Goal: Task Accomplishment & Management: Manage account settings

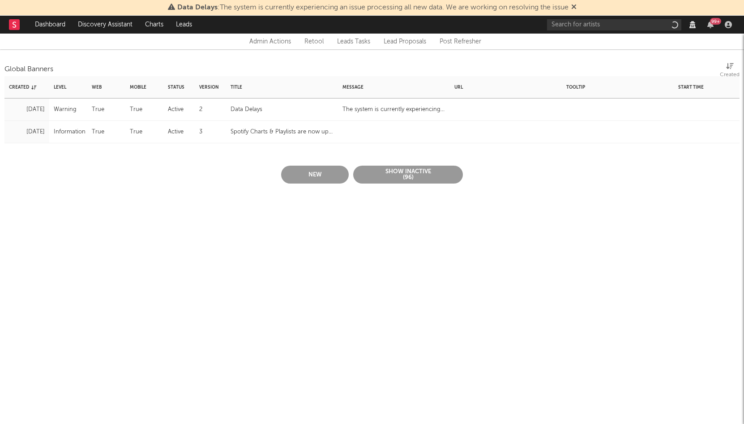
click at [249, 110] on div "Data Delays" at bounding box center [247, 109] width 32 height 11
select select "warning"
select select "active"
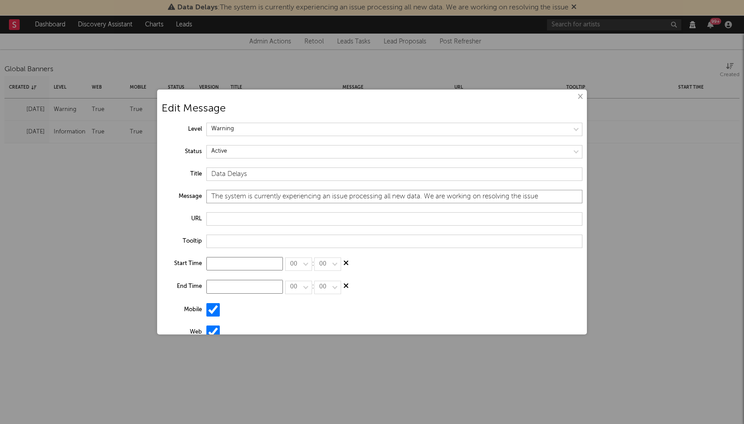
click at [225, 196] on input "The system is currently experiencing an issue processing all new data. We are w…" at bounding box center [394, 196] width 376 height 13
click at [271, 176] on input "Data Delays" at bounding box center [394, 173] width 376 height 13
click at [213, 198] on input "The system is currently experiencing an issue processing all new data. We are w…" at bounding box center [394, 196] width 376 height 13
type input "The data delay issues are now resolved"
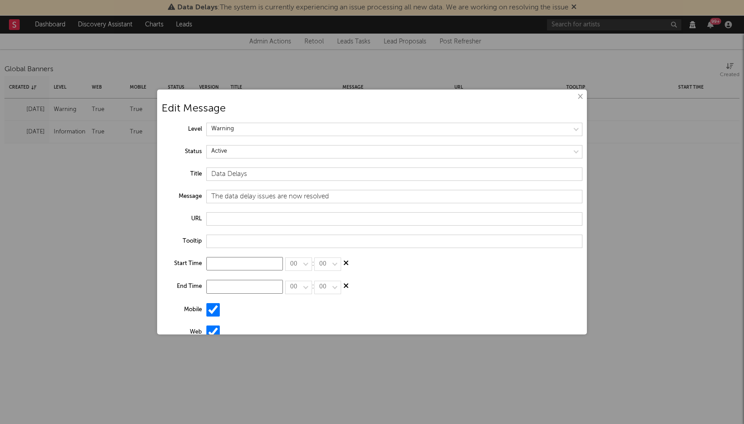
click at [246, 285] on input at bounding box center [244, 286] width 77 height 13
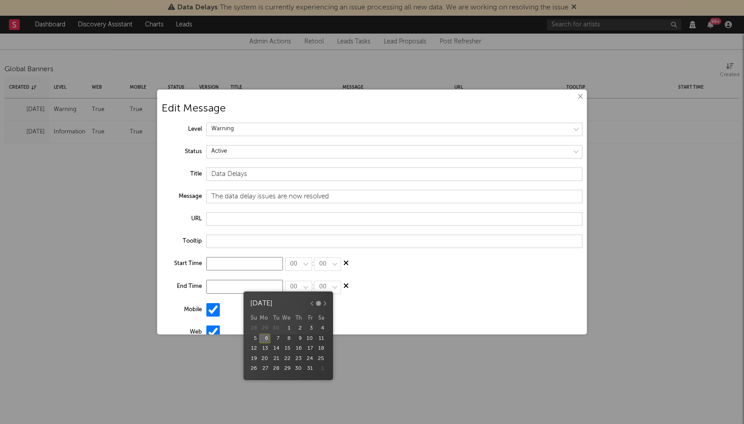
type input "Oct 8, 2025"
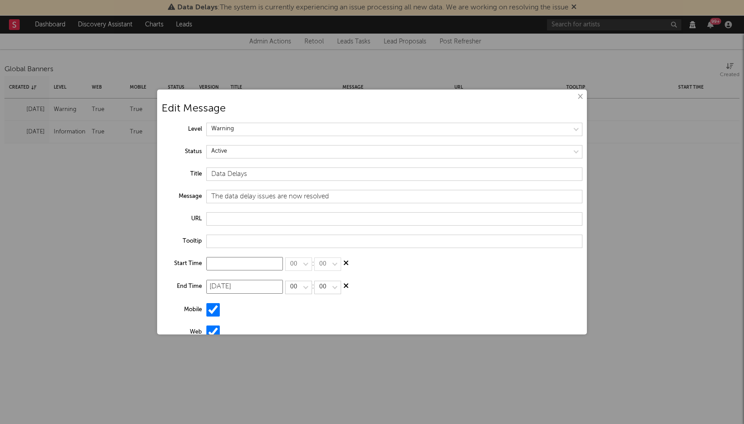
click at [286, 337] on div "8" at bounding box center [287, 339] width 11 height 10
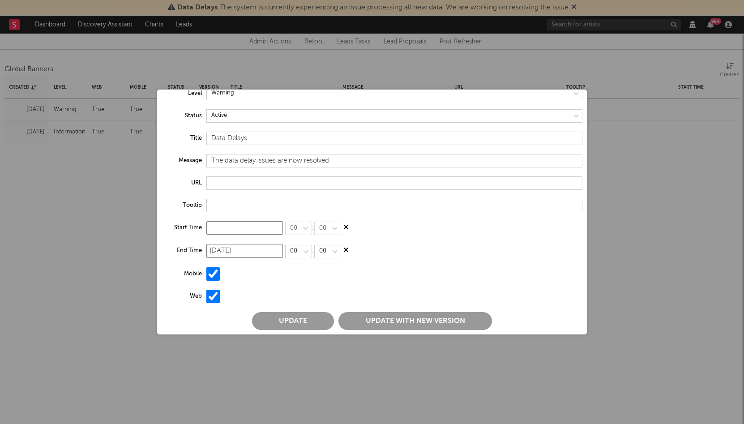
click at [356, 320] on button "Update with new version" at bounding box center [416, 321] width 154 height 18
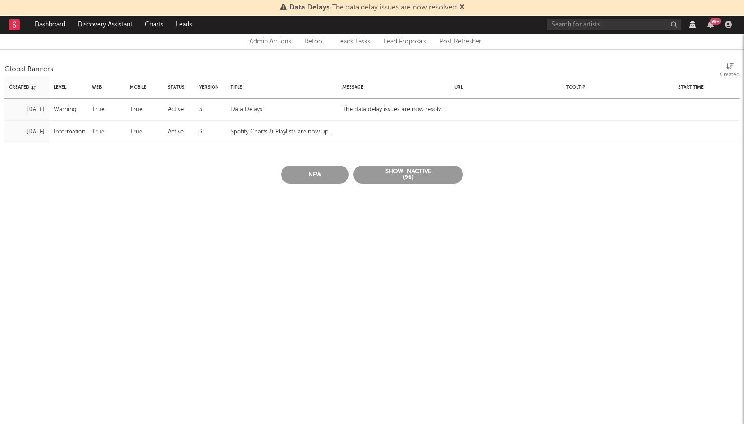
scroll to position [0, 0]
click at [289, 109] on div "Data Delays" at bounding box center [282, 110] width 112 height 22
select select "warning"
select select "active"
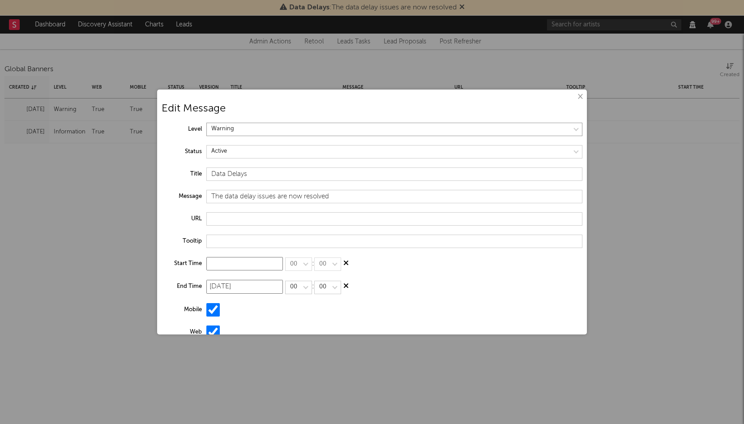
click at [234, 133] on select at bounding box center [394, 129] width 376 height 13
click at [206, 123] on select at bounding box center [394, 129] width 376 height 13
select select "information"
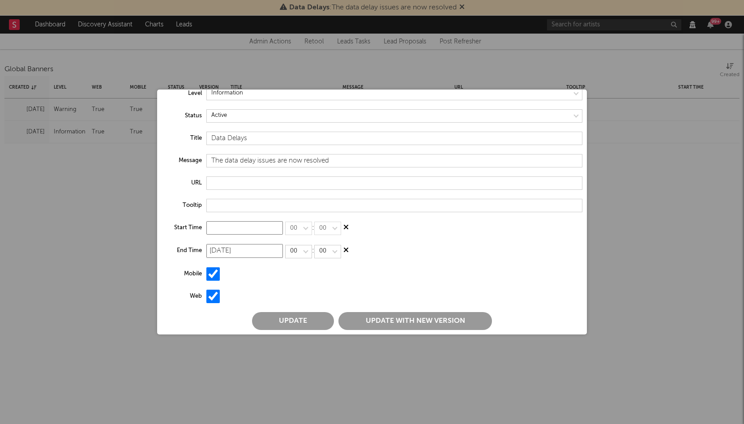
click at [300, 325] on button "Update" at bounding box center [293, 321] width 82 height 18
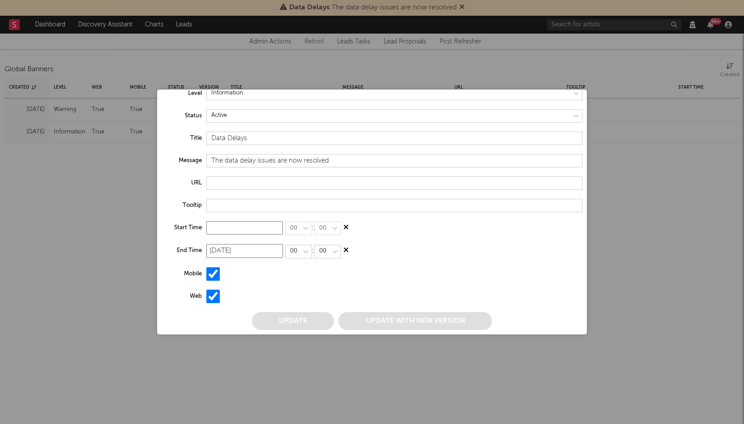
scroll to position [0, 0]
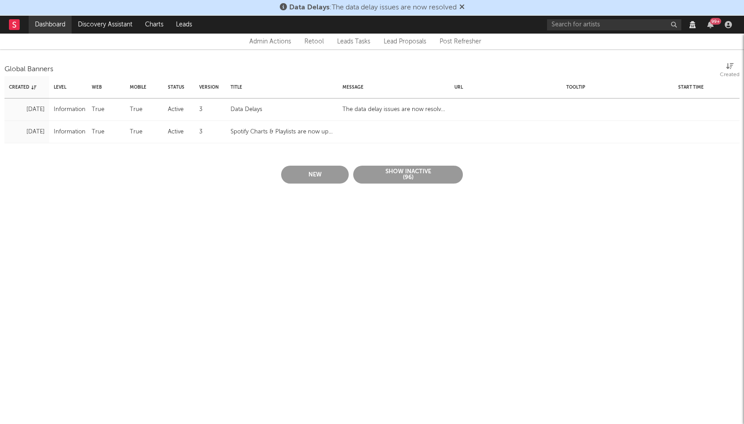
click at [63, 27] on link "Dashboard" at bounding box center [50, 25] width 43 height 18
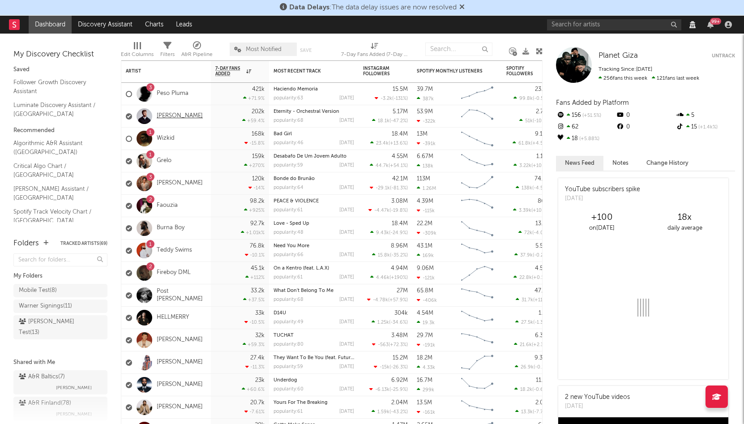
click at [179, 117] on link "Alex Warren" at bounding box center [180, 116] width 46 height 8
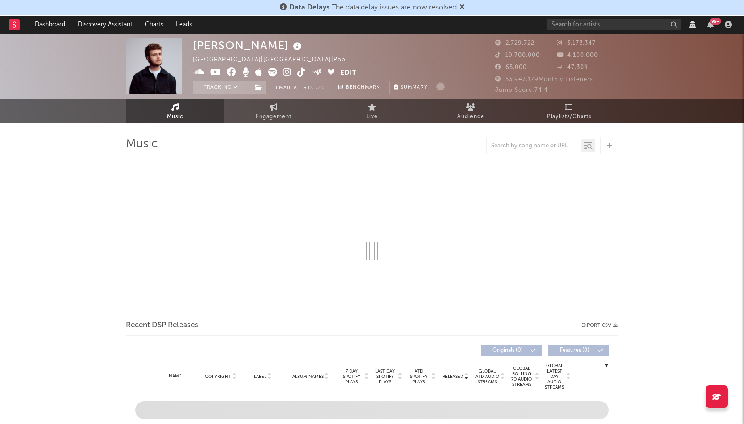
select select "View all"
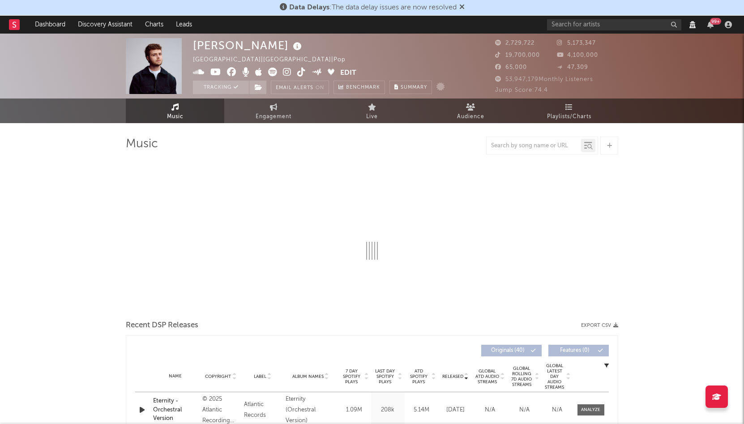
select select "View all"
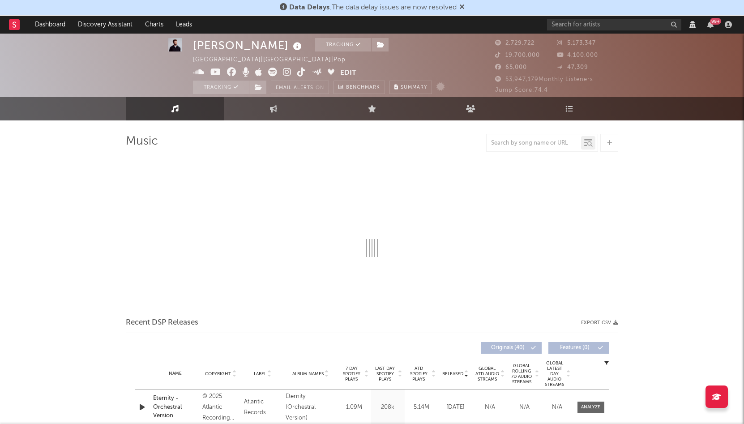
scroll to position [3, 0]
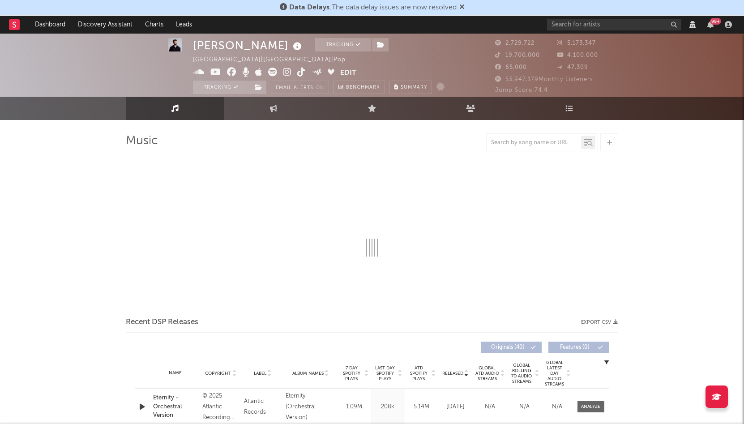
select select "View all"
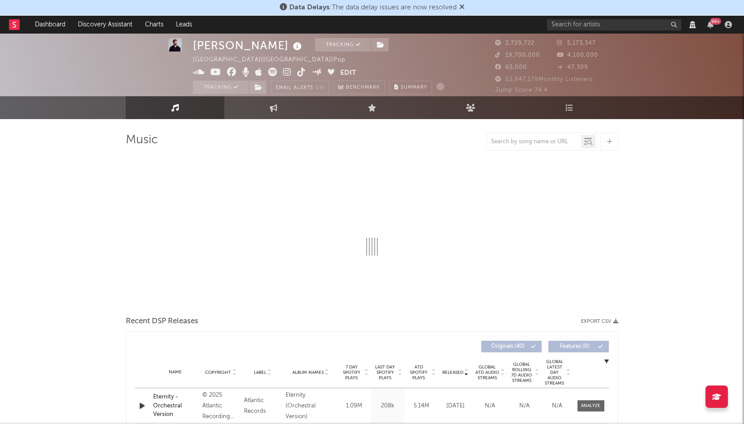
scroll to position [0, 0]
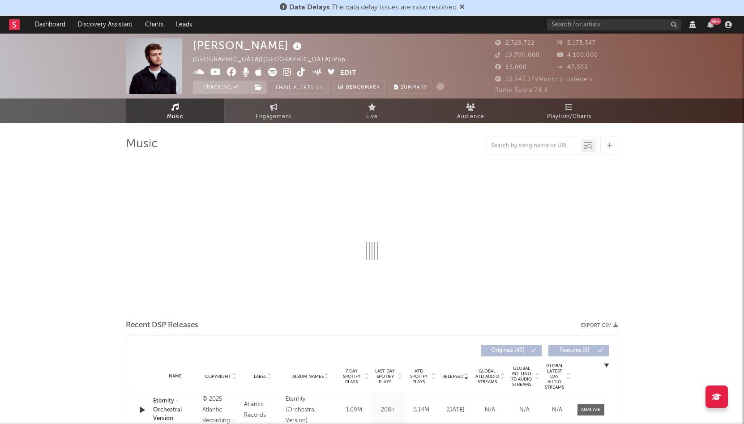
select select "6m"
select select "View all"
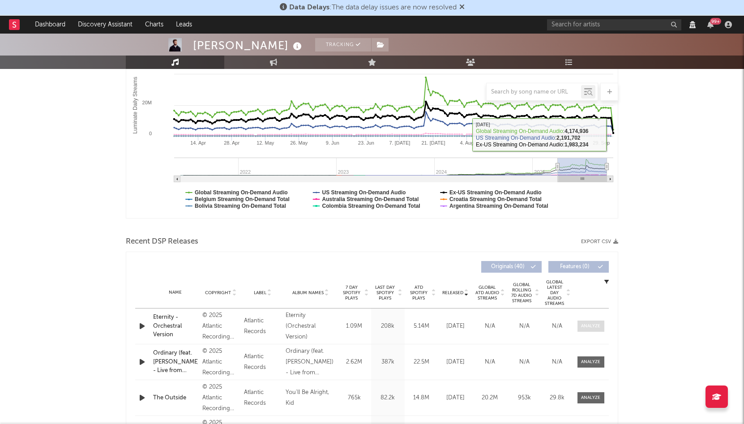
scroll to position [177, 0]
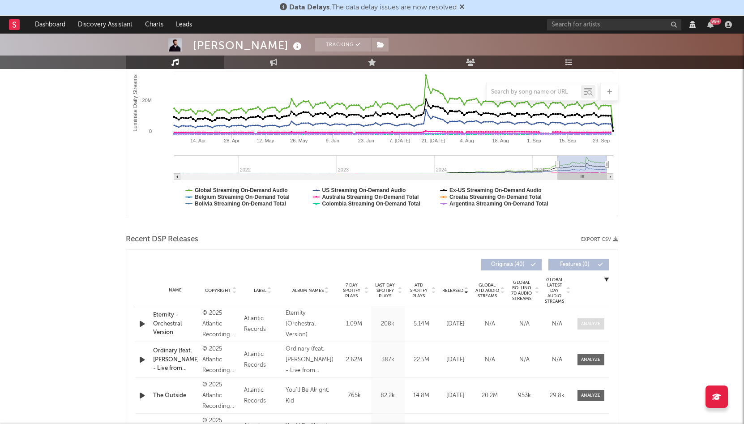
click at [596, 326] on div at bounding box center [590, 324] width 19 height 7
select select "View all"
select select "6m"
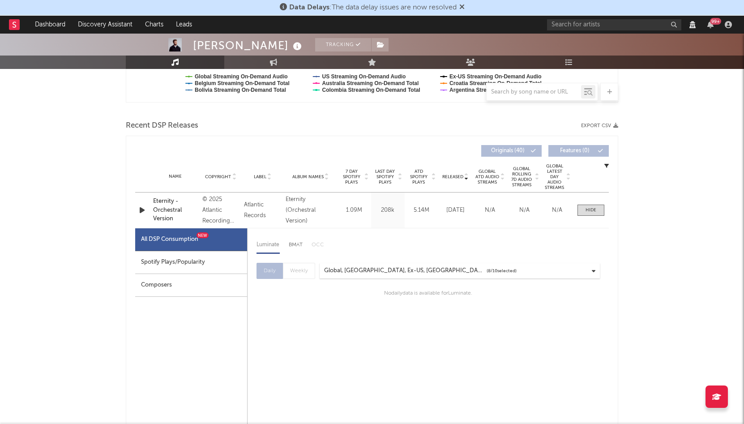
scroll to position [293, 0]
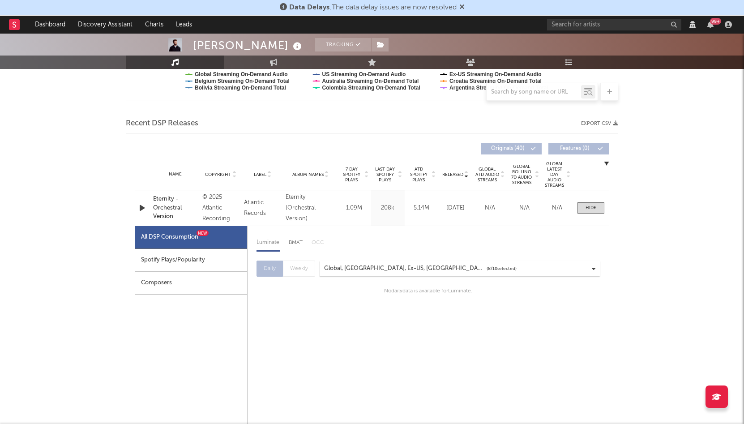
click at [218, 266] on div "Spotify Plays/Popularity" at bounding box center [191, 260] width 112 height 23
select select "1w"
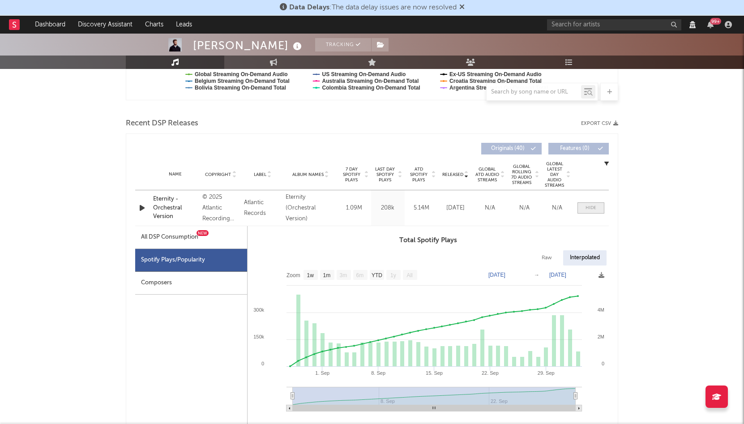
click at [593, 211] on div at bounding box center [591, 208] width 11 height 7
select select "View all"
select select "6m"
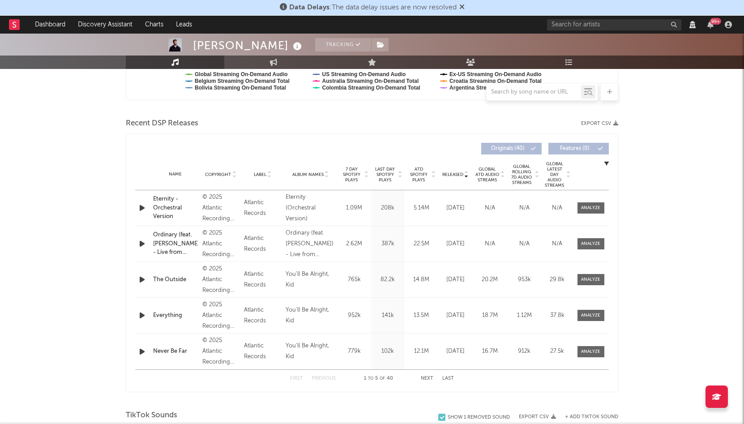
click at [588, 259] on div "Name Ordinary (feat. Luke Combs) - Live from Lollapalooza Copyright © 2025 Atla…" at bounding box center [372, 243] width 474 height 35
click at [589, 249] on span at bounding box center [591, 243] width 27 height 11
select select "View all"
select select "6m"
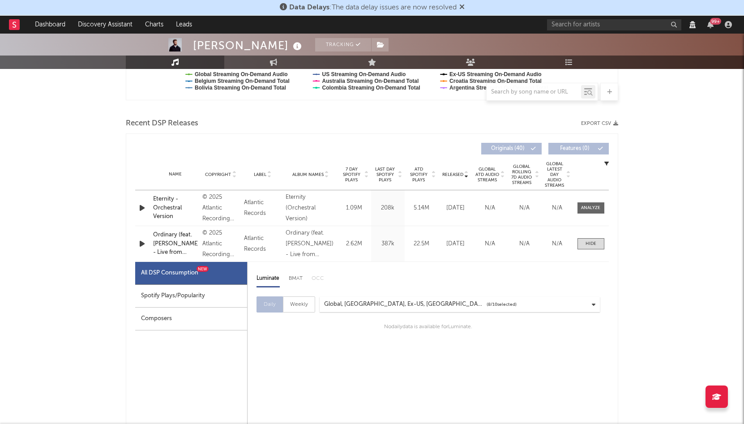
click at [235, 308] on div "Spotify Plays/Popularity" at bounding box center [191, 296] width 112 height 23
select select "1w"
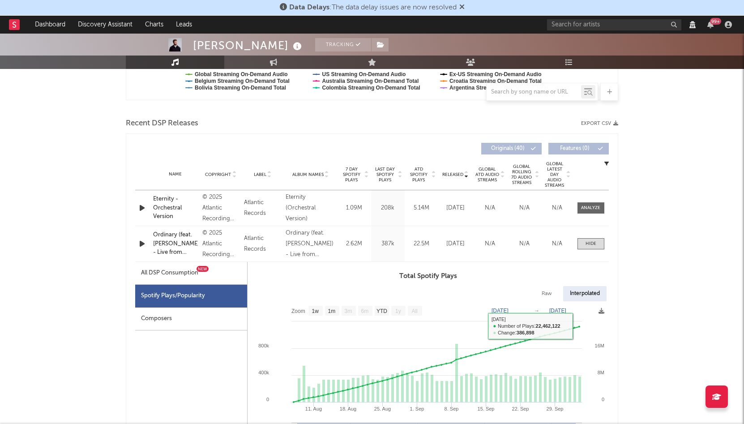
click at [594, 241] on div "Name Ordinary (feat. Luke Combs) - Live from Lollapalooza Copyright © 2025 Atla…" at bounding box center [372, 243] width 474 height 35
click at [592, 247] on div at bounding box center [591, 243] width 11 height 7
select select "View all"
select select "6m"
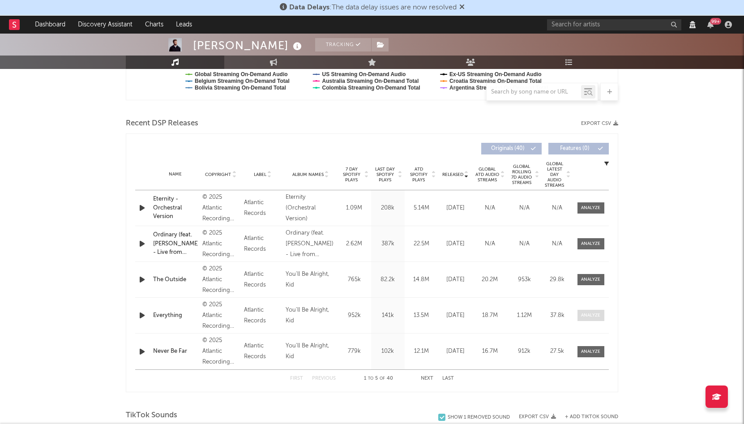
click at [591, 318] on div at bounding box center [590, 315] width 19 height 7
select select "View all"
select select "6m"
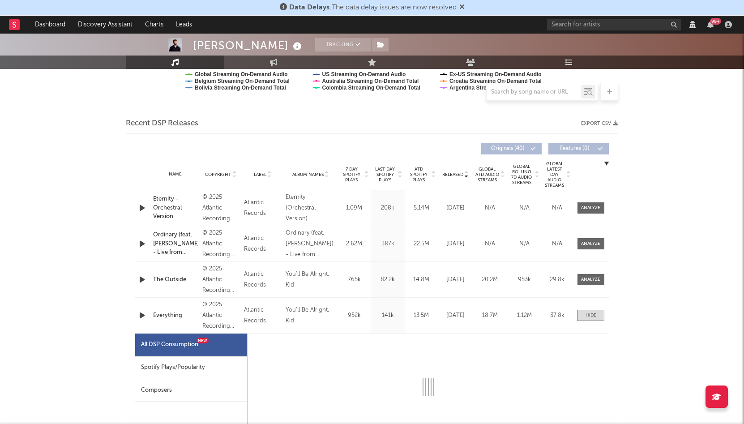
click at [197, 371] on div "Spotify Plays/Popularity" at bounding box center [191, 367] width 112 height 23
select select "1w"
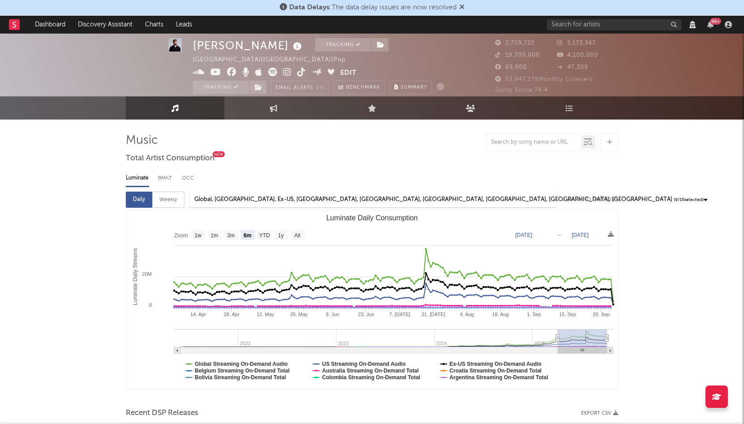
scroll to position [0, 0]
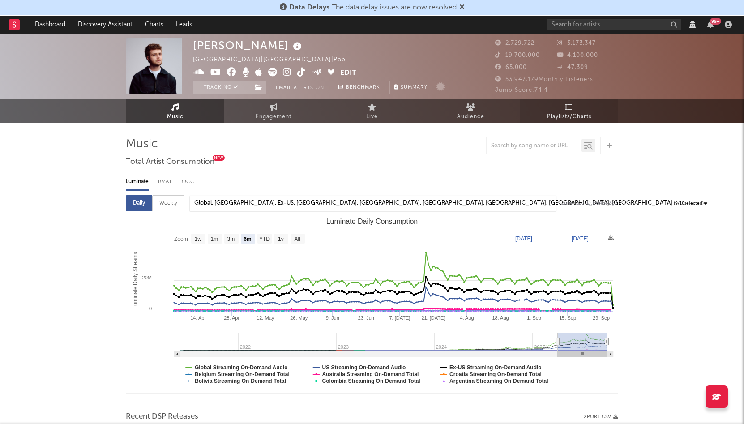
click at [557, 113] on span "Playlists/Charts" at bounding box center [569, 116] width 44 height 11
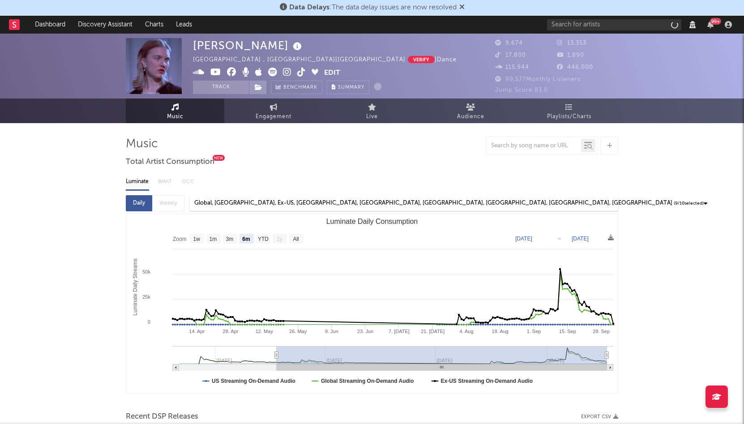
select select "6m"
select select "View all"
click at [329, 73] on button "Edit" at bounding box center [332, 73] width 16 height 11
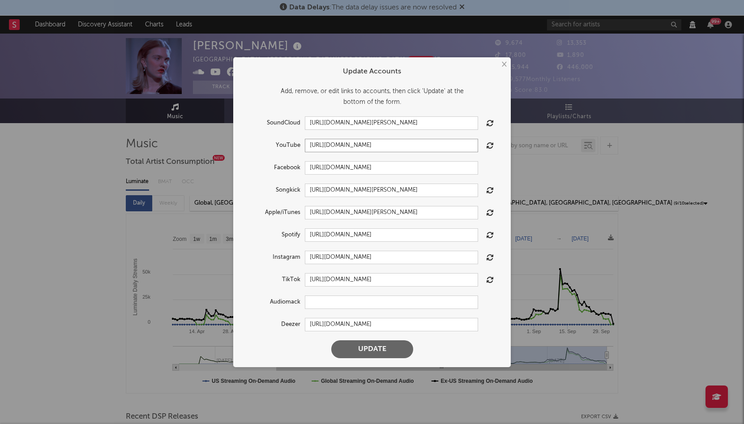
click at [348, 147] on input "https://youtube.com/@magda_musicmix" at bounding box center [391, 145] width 173 height 13
paste input "https://www.youtube.com/@magdaszimmer"
type input "https://www.youtube.com/@magdaszimmer"
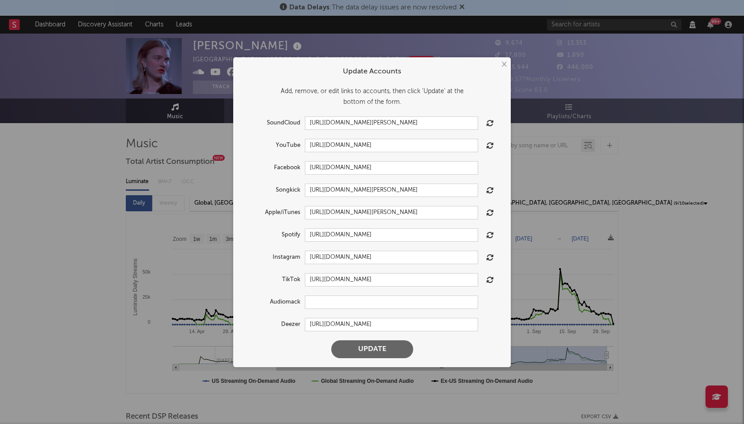
click at [395, 347] on button "Update" at bounding box center [372, 349] width 82 height 18
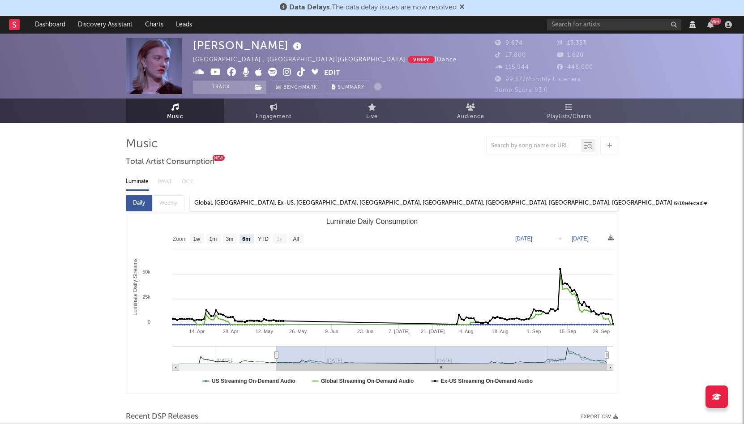
select select "6m"
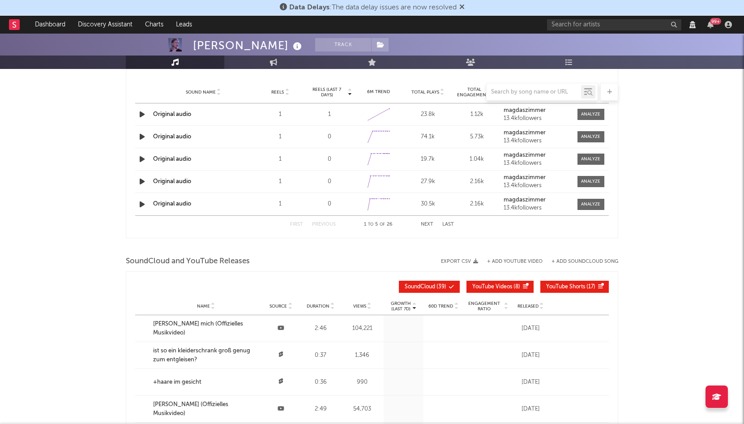
scroll to position [908, 0]
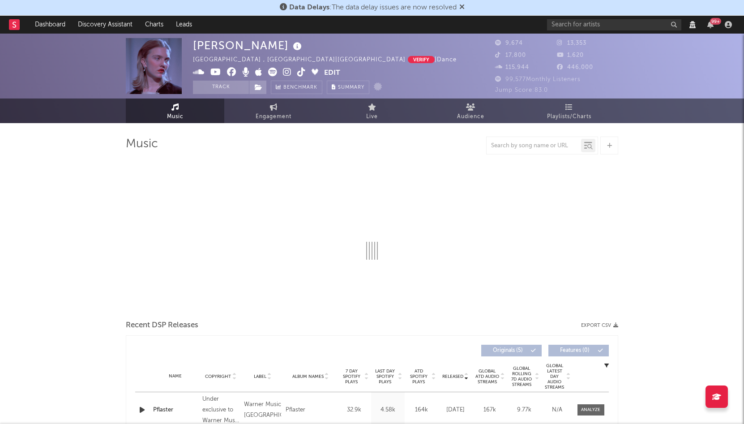
click at [330, 72] on button "Edit" at bounding box center [332, 73] width 16 height 11
select select "6m"
select select "View all"
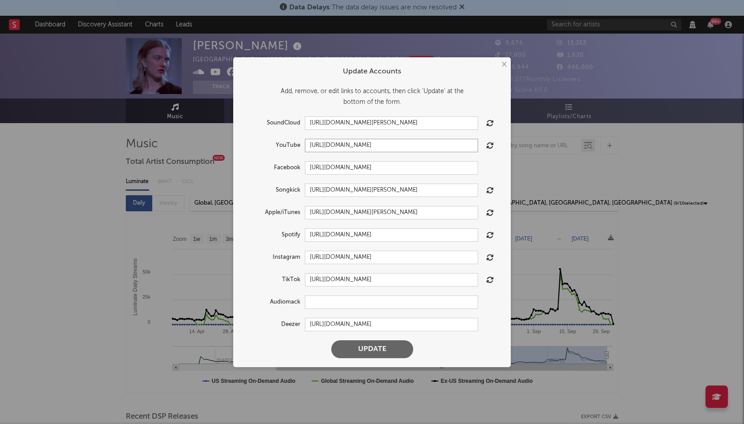
click at [422, 145] on input "https://youtube.com/@magdaszimmer" at bounding box center [391, 145] width 173 height 13
paste input "https://www.youtube.com/@magdaszimmer"
type input "https://youtube.com/@magdaszimmer"
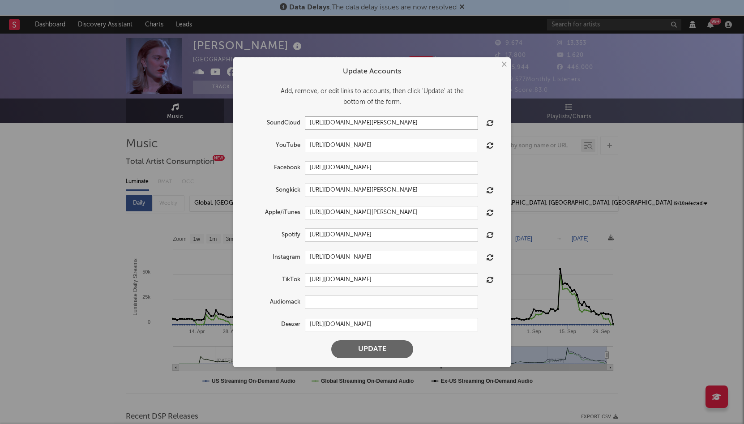
click at [329, 125] on input "https://soundcloud.com/magda-official" at bounding box center [391, 122] width 173 height 13
paste input "106774"
type input "https://soundcloud.com/magda106774"
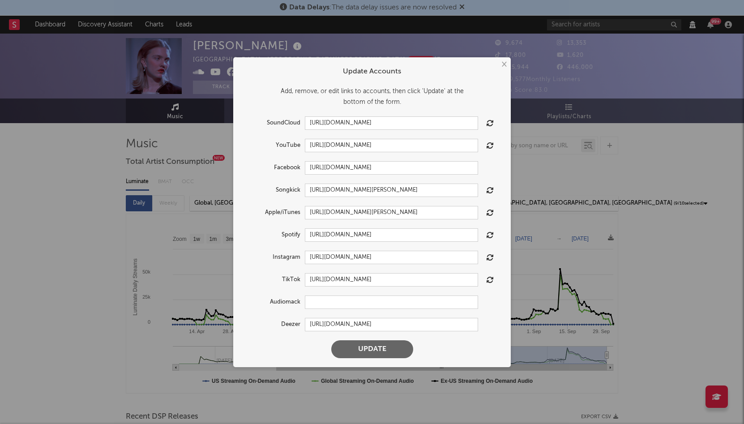
click at [382, 349] on button "Update" at bounding box center [372, 349] width 82 height 18
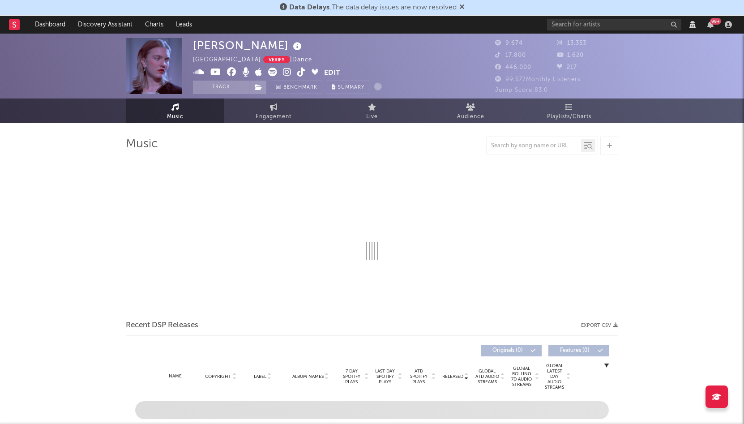
select select "6m"
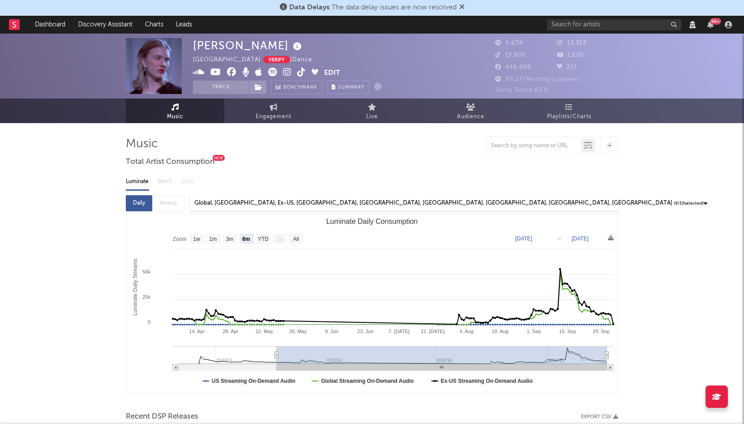
select select "6m"
select select "View all"
click at [333, 74] on button "Edit" at bounding box center [332, 73] width 16 height 11
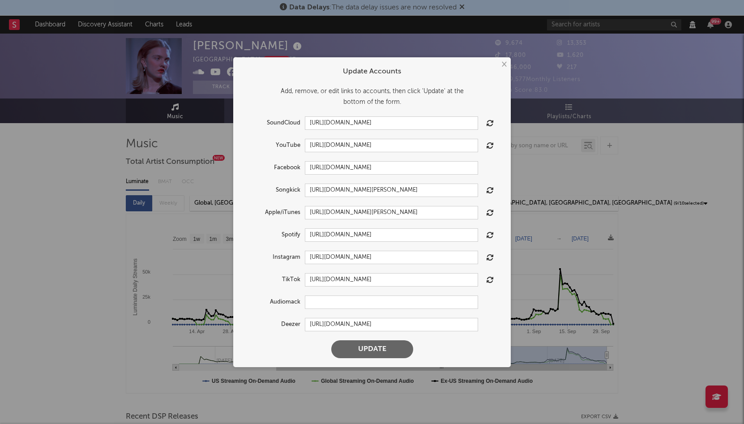
click at [433, 113] on form "Update Accounts Add, remove, or edit links to accounts, then click 'Update' at …" at bounding box center [372, 212] width 269 height 301
click at [433, 119] on input "[URL][DOMAIN_NAME]" at bounding box center [391, 122] width 173 height 13
paste input "[URL][DOMAIN_NAME]"
type input "[URL][DOMAIN_NAME]"
click at [337, 256] on input "https://www.instagram.com/magdaszimmer/" at bounding box center [391, 257] width 173 height 13
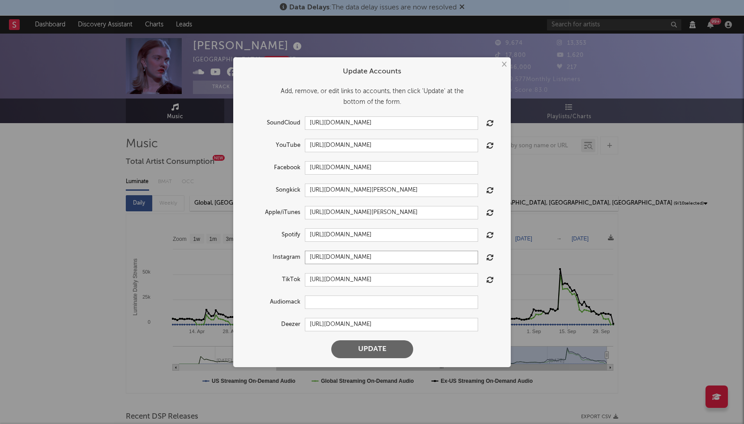
click at [337, 256] on input "https://www.instagram.com/magdaszimmer/" at bounding box center [391, 257] width 173 height 13
paste input "instagram.com/magdaszimmer"
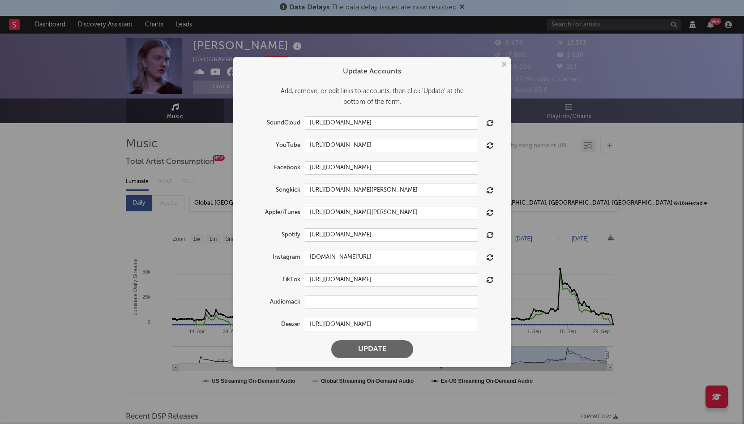
type input "https://www.instagram.com/magdaszimmer/"
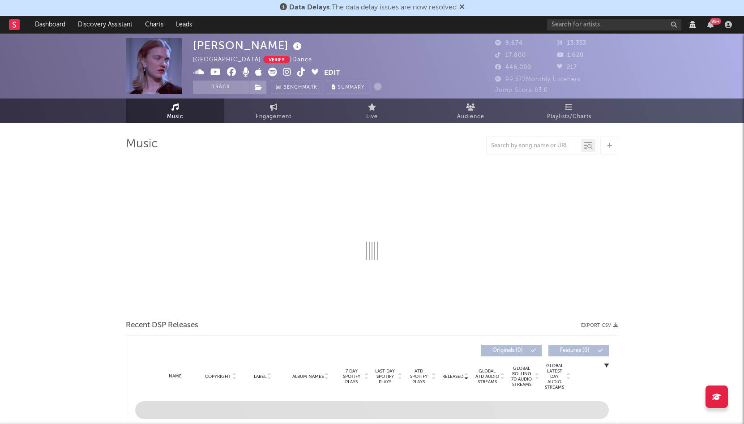
select select "6m"
select select "View all"
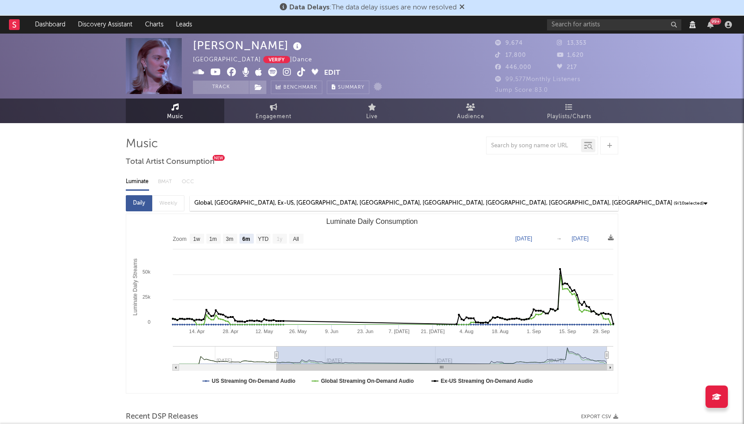
click at [336, 73] on button "Edit" at bounding box center [332, 73] width 16 height 11
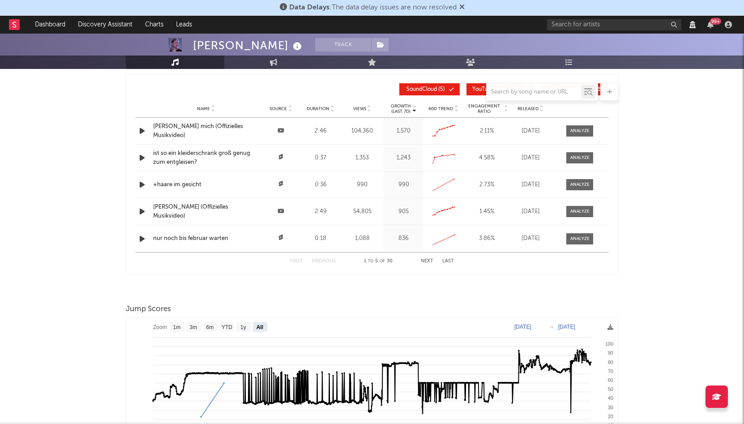
scroll to position [988, 0]
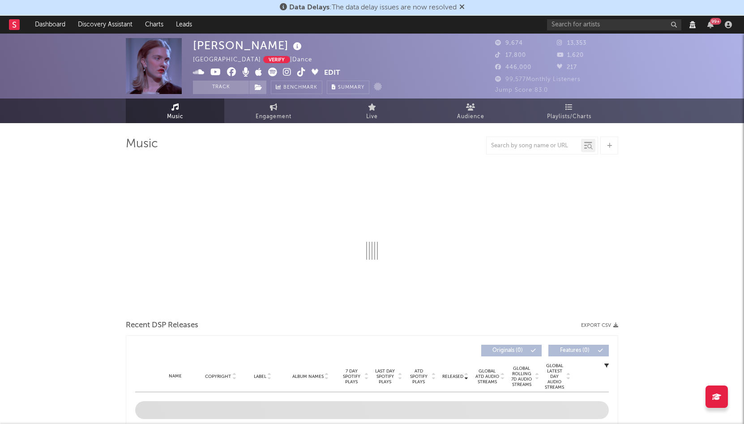
select select "6m"
select select "View all"
